Goal: Check status: Check status

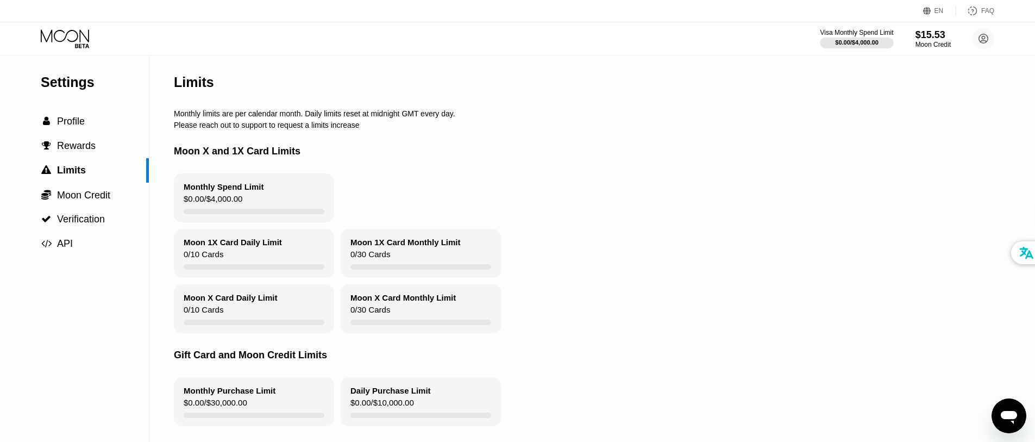
click at [67, 35] on icon at bounding box center [66, 38] width 51 height 19
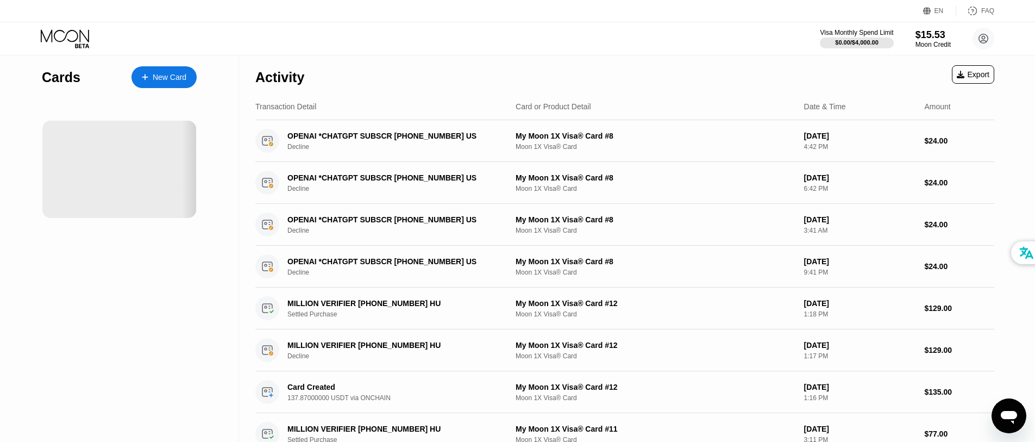
click at [663, 44] on div "Visa Monthly Spend Limit $0.00 / $4,000.00 $15.53 Moon Credit An Cu [EMAIL_ADDR…" at bounding box center [517, 38] width 1035 height 33
